Goal: Book appointment/travel/reservation

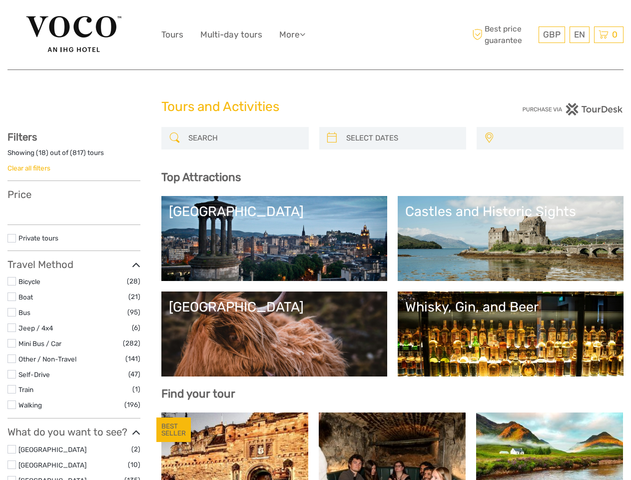
select select
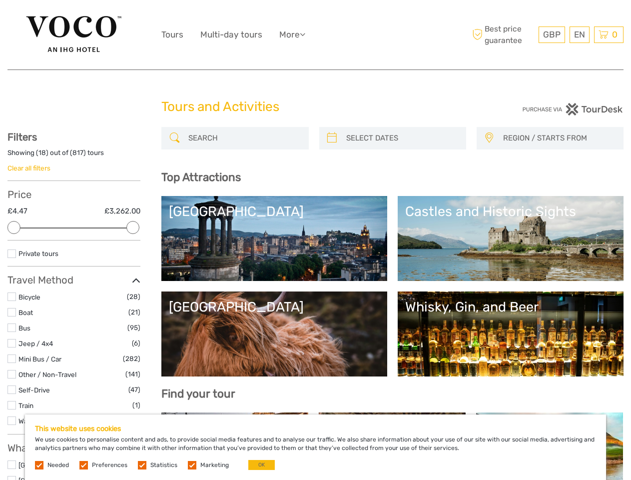
click at [315, 35] on ul "Tours Multi-day tours More Travel Articles Travel Articles" at bounding box center [240, 34] width 159 height 14
click at [293, 34] on link "More" at bounding box center [292, 34] width 26 height 14
click at [305, 34] on icon at bounding box center [302, 34] width 5 height 8
click at [552, 34] on span "GBP" at bounding box center [551, 34] width 17 height 10
click at [579, 34] on div "EN English Español Deutsch" at bounding box center [580, 34] width 20 height 16
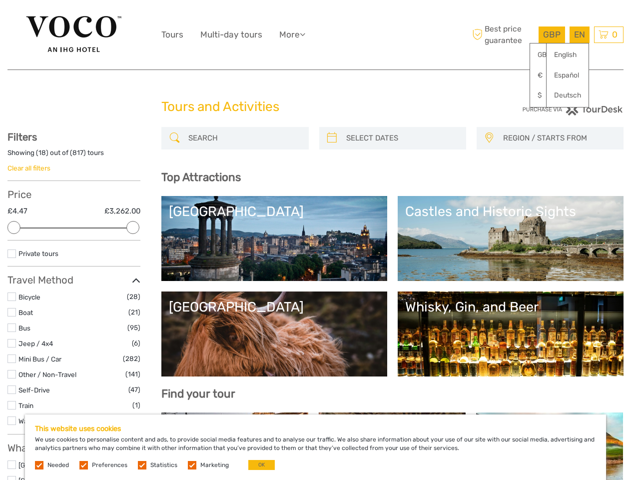
click at [609, 34] on div "0 Items Total £0.00 Checkout The shopping cart is empty." at bounding box center [608, 34] width 29 height 16
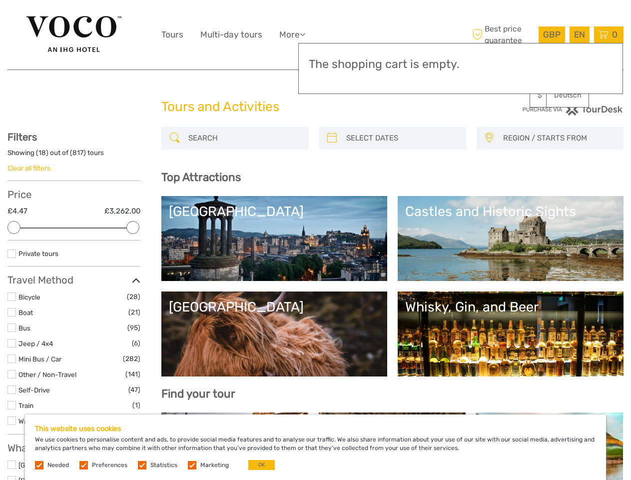
click at [14, 227] on div at bounding box center [13, 227] width 13 height 13
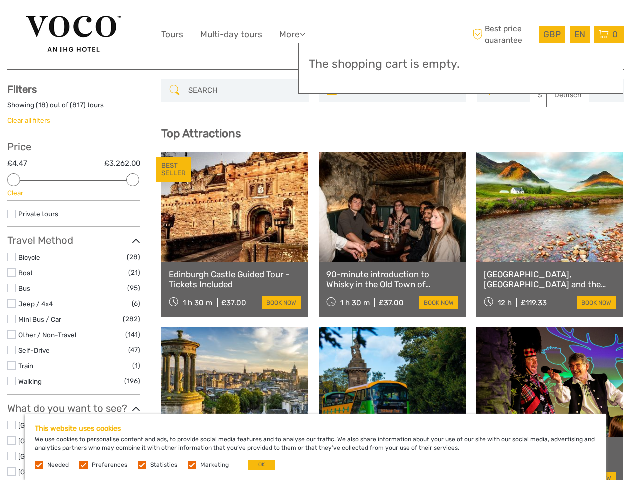
click at [332, 152] on link at bounding box center [392, 207] width 147 height 110
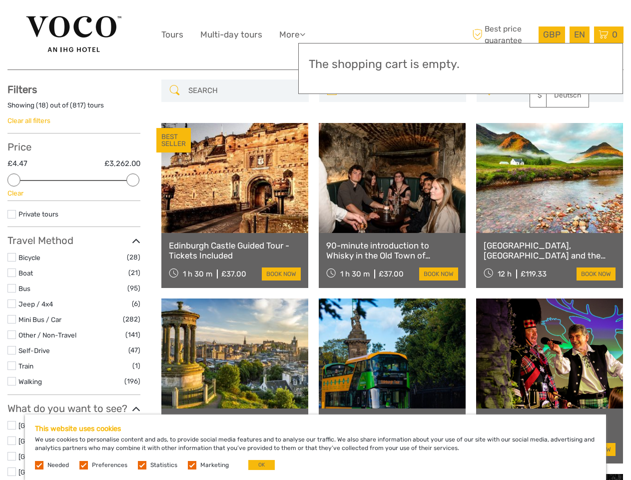
click at [401, 138] on link at bounding box center [392, 178] width 147 height 110
